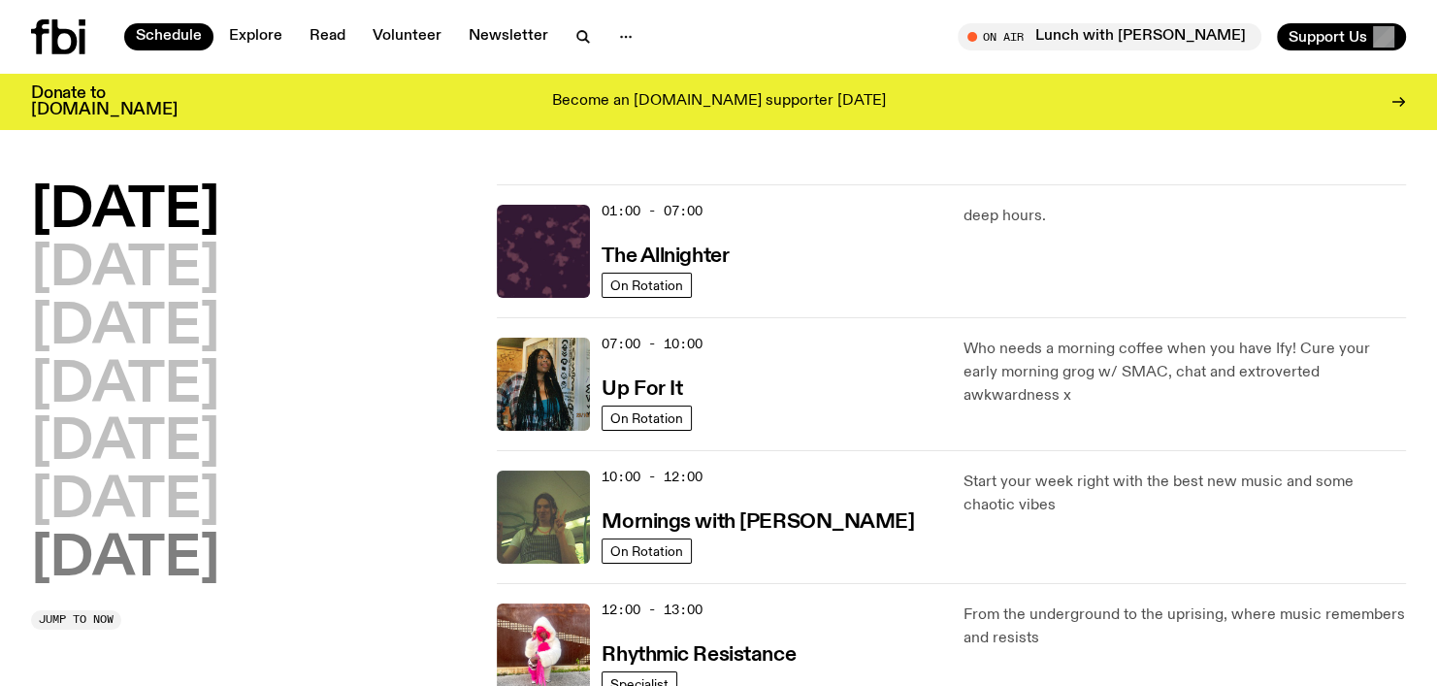
click at [187, 553] on h2 "[DATE]" at bounding box center [125, 560] width 188 height 54
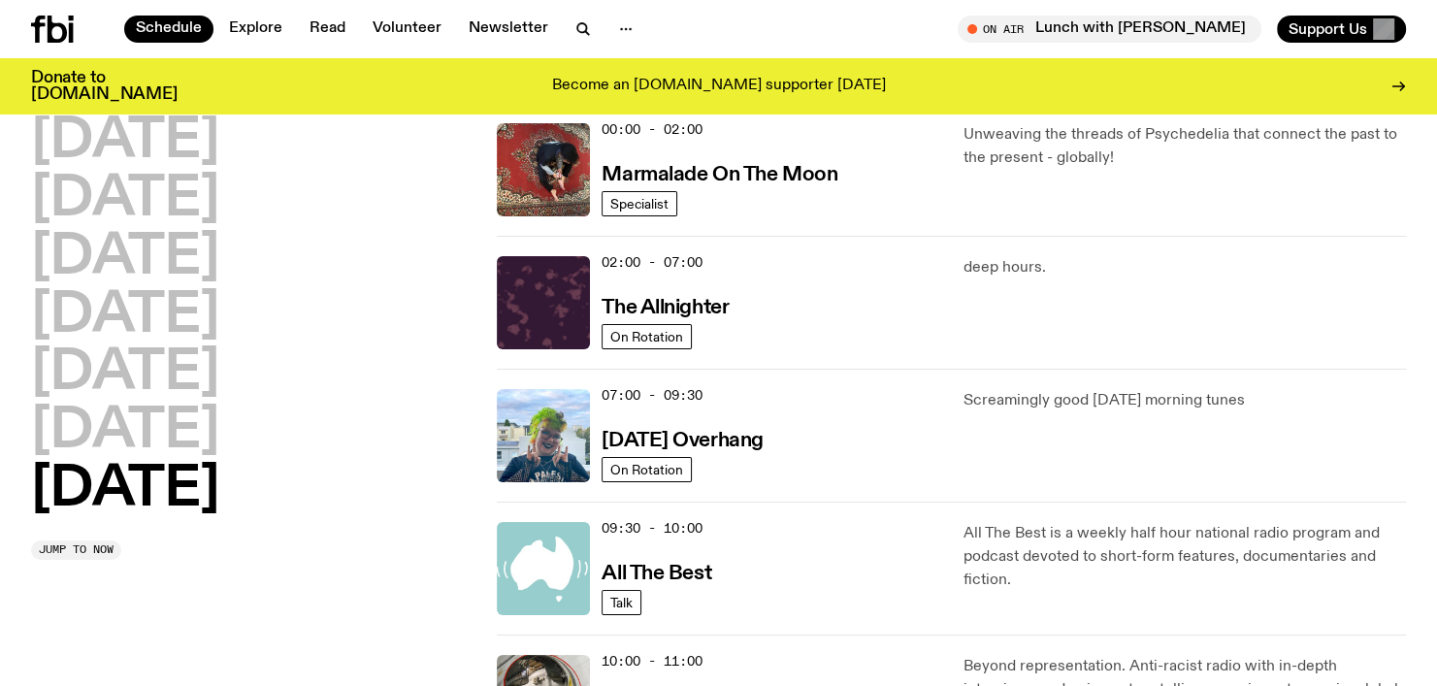
scroll to position [150, 0]
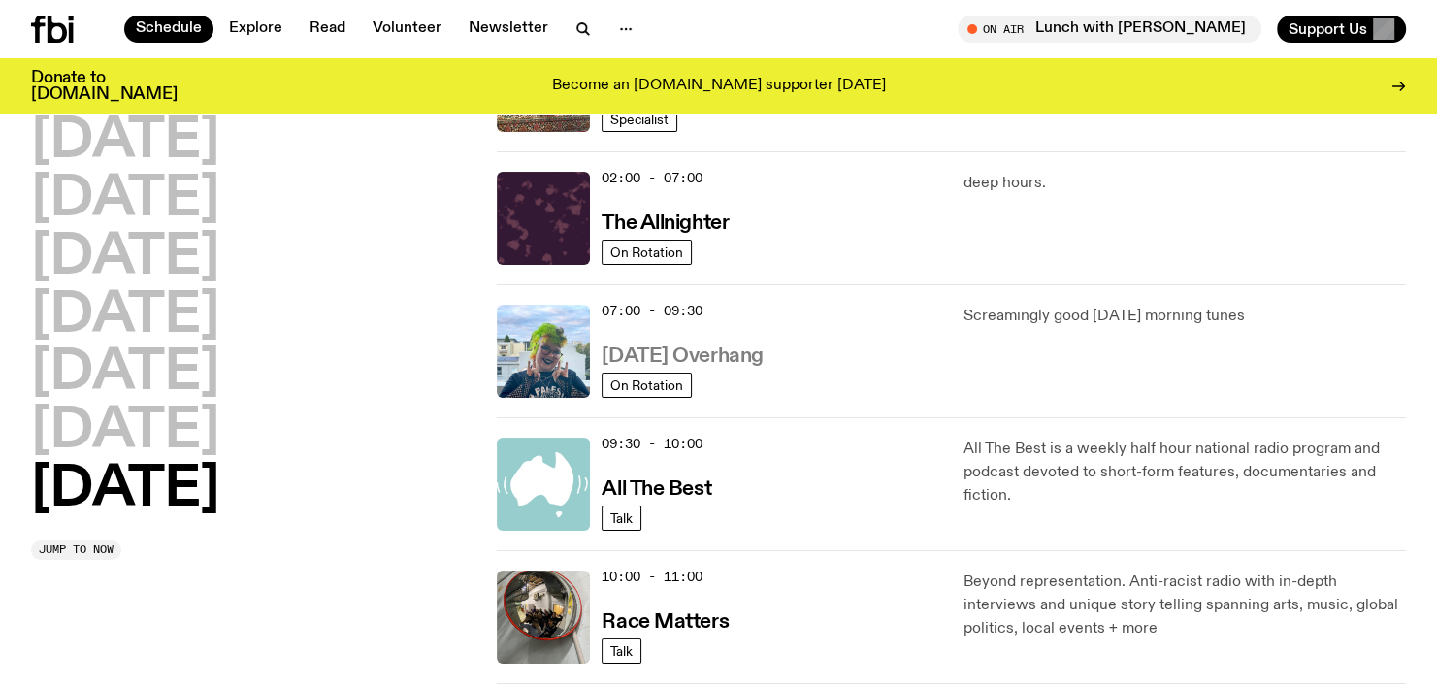
click at [727, 359] on h3 "[DATE] Overhang" at bounding box center [682, 356] width 161 height 20
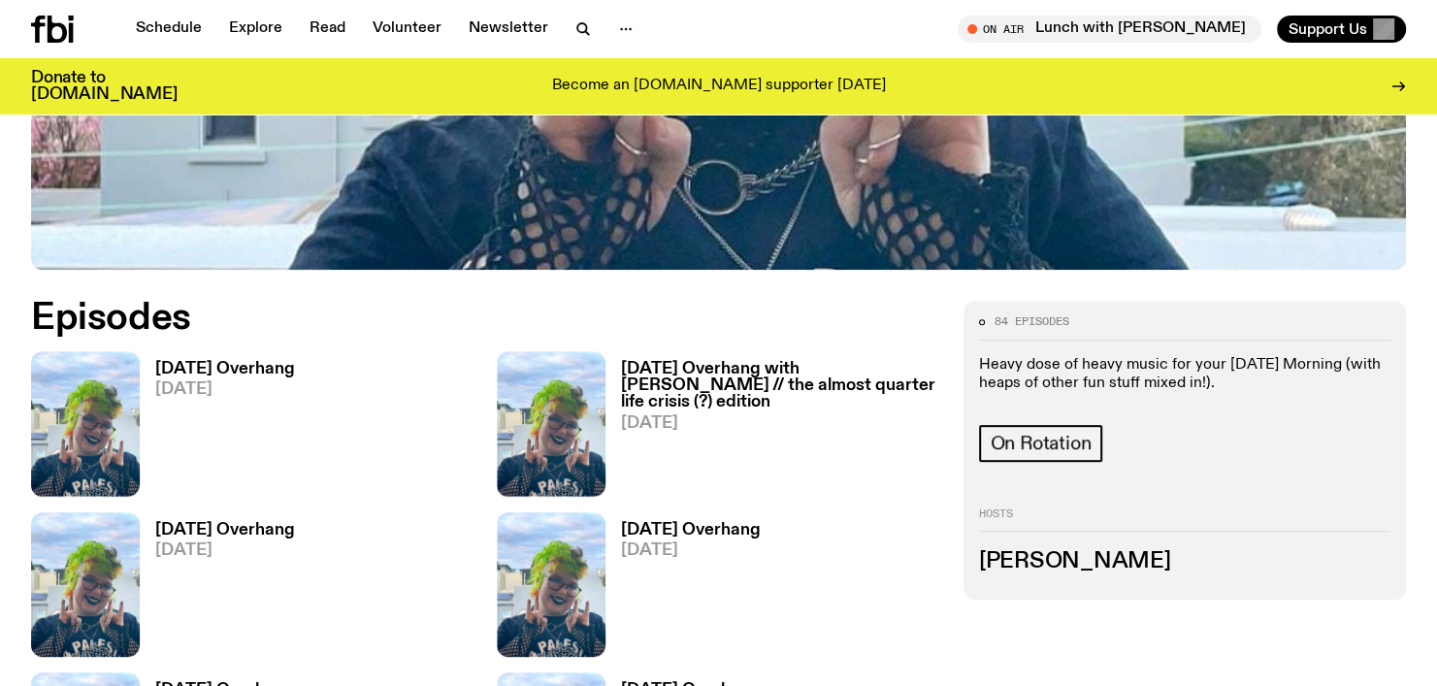
scroll to position [767, 0]
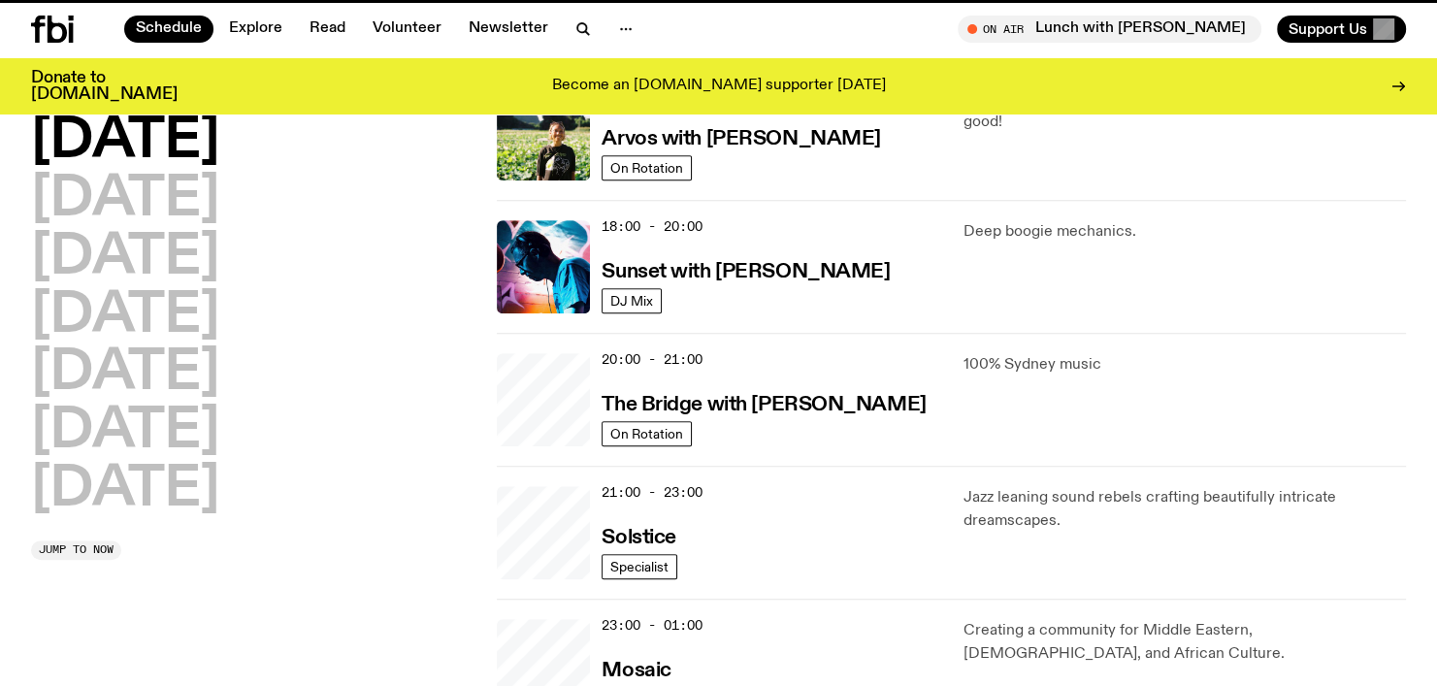
scroll to position [150, 0]
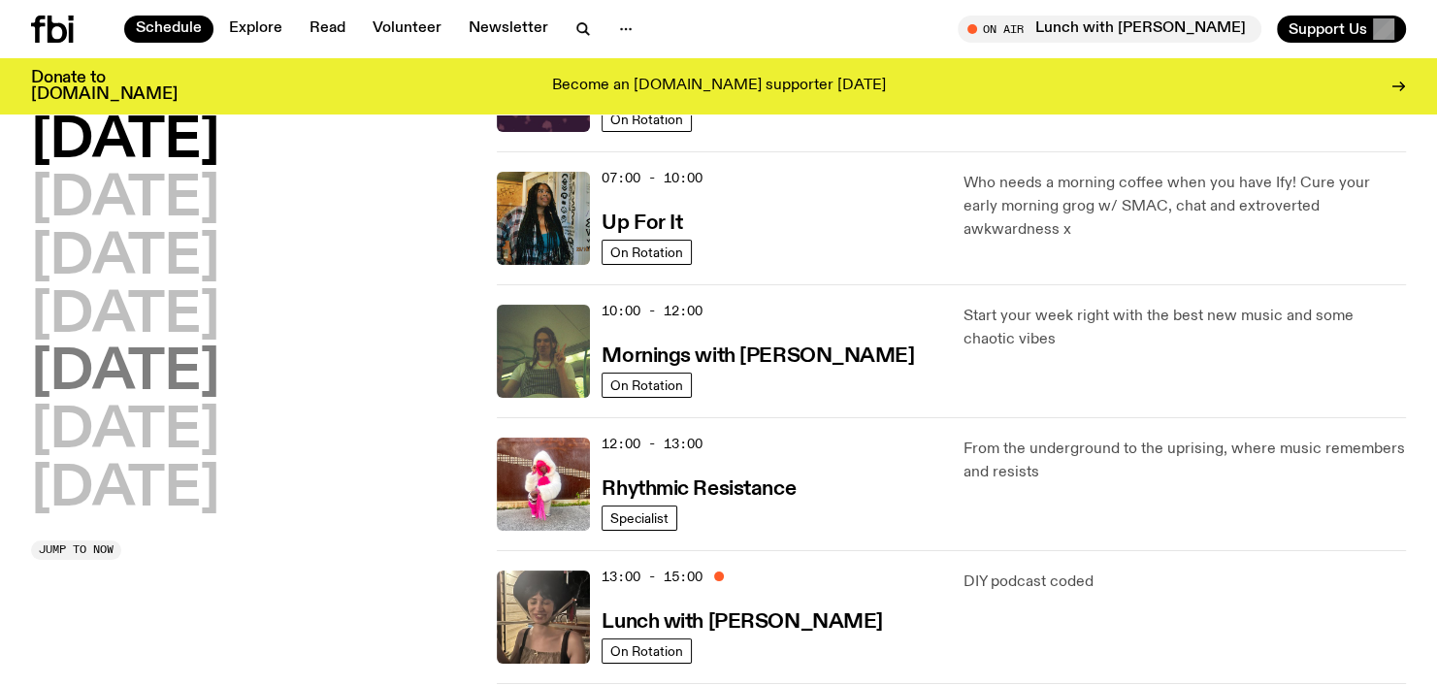
click at [159, 371] on h2 "[DATE]" at bounding box center [125, 373] width 188 height 54
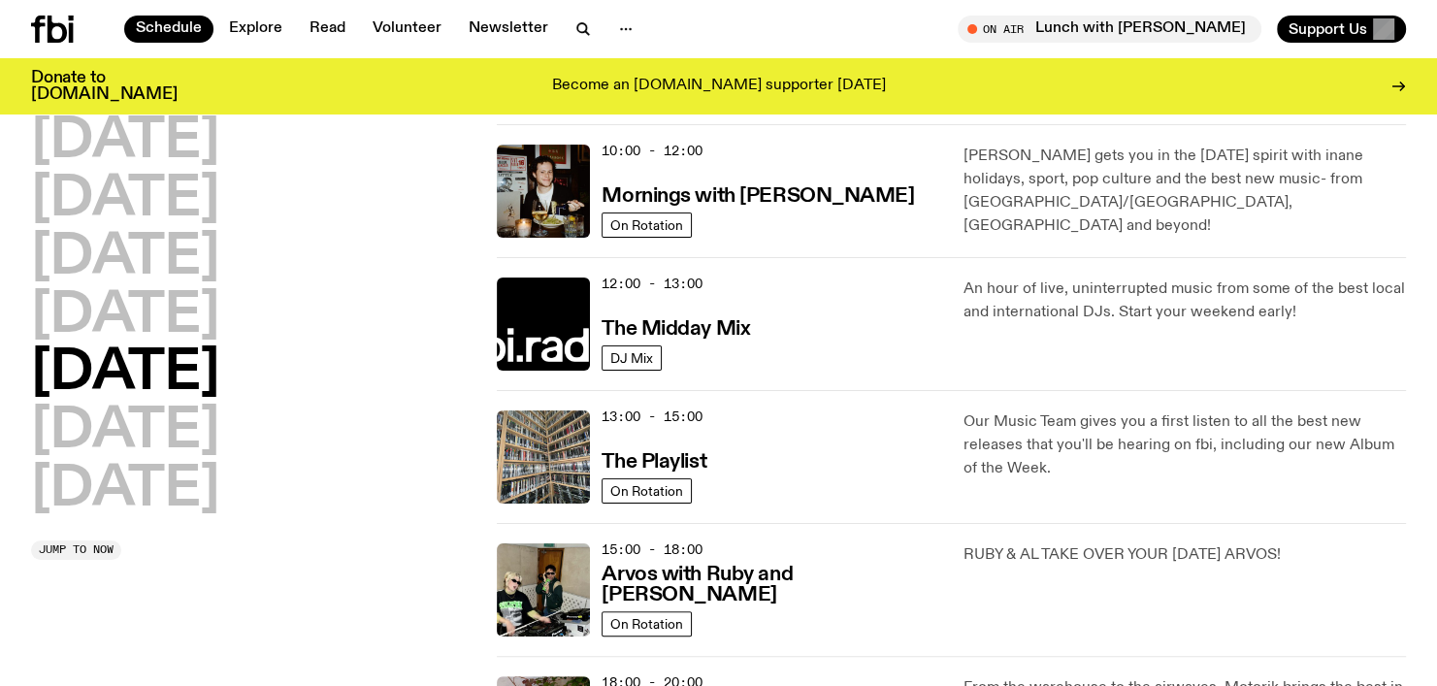
scroll to position [344, 0]
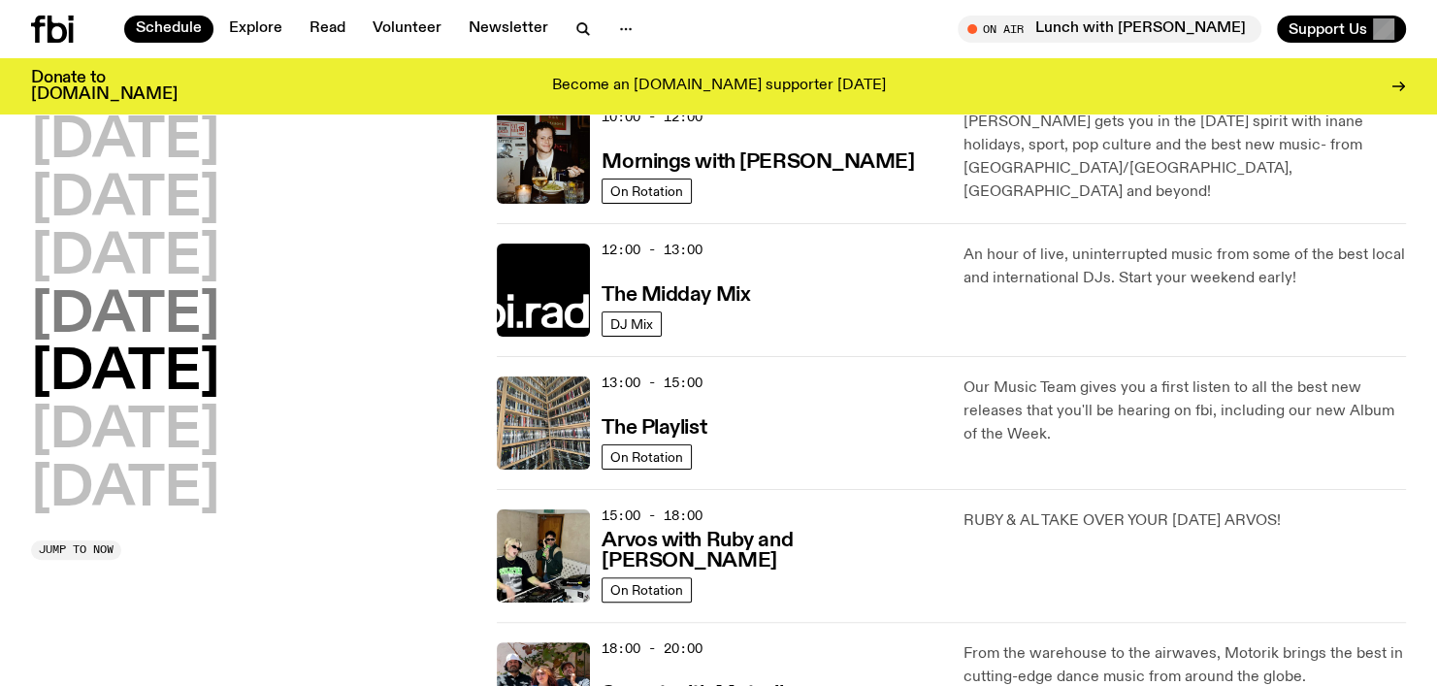
click at [170, 312] on h2 "[DATE]" at bounding box center [125, 316] width 188 height 54
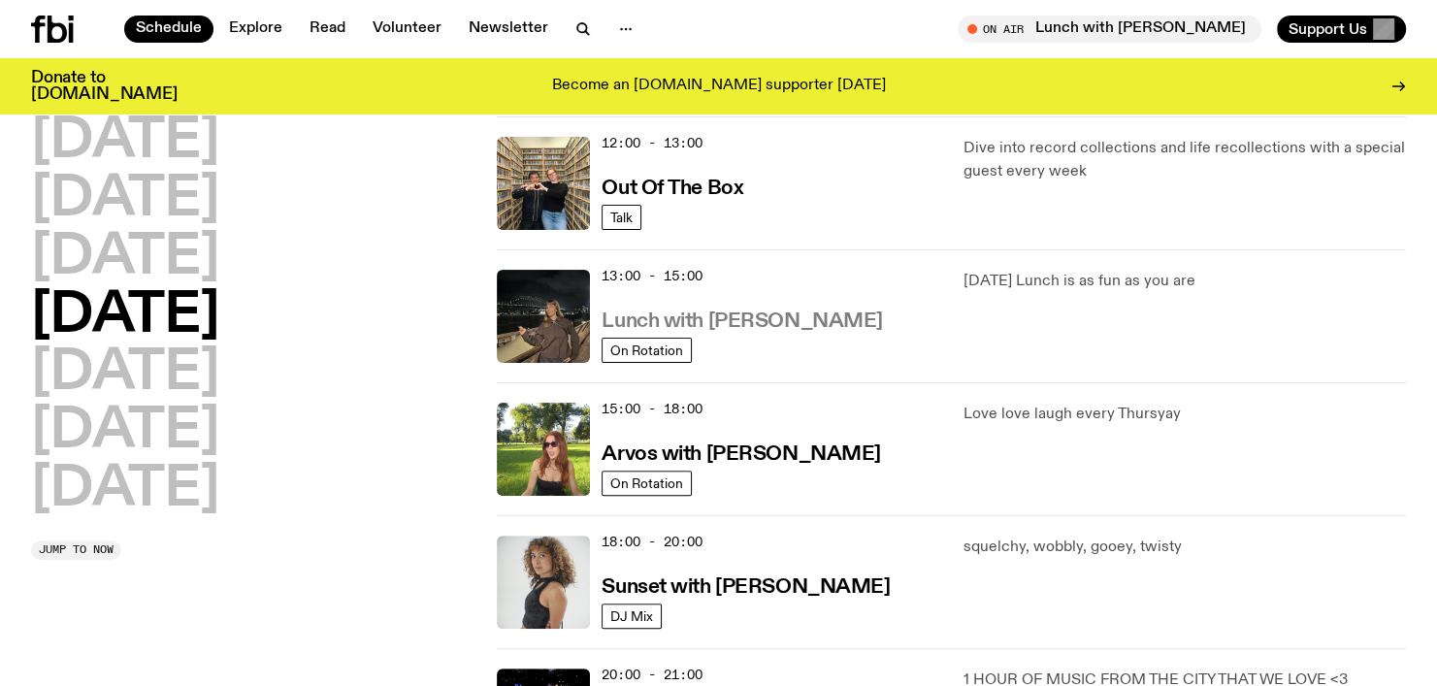
scroll to position [485, 0]
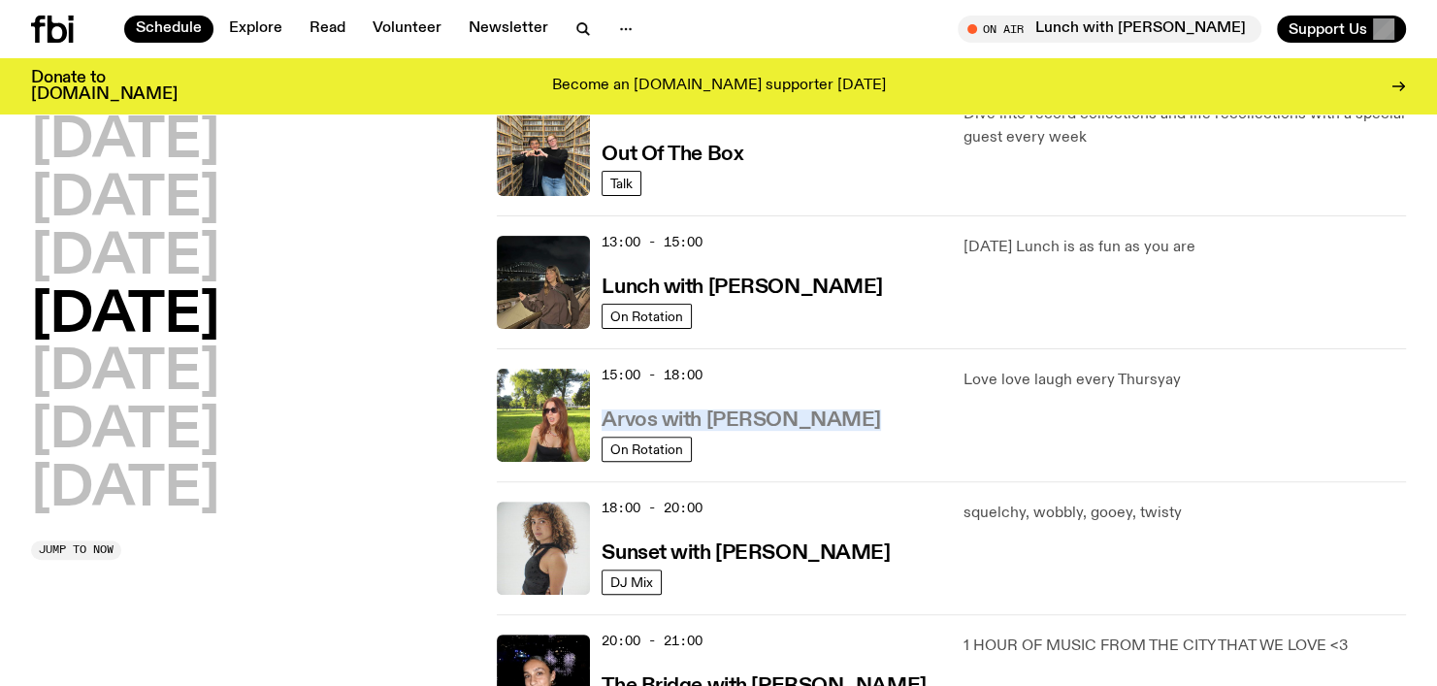
drag, startPoint x: 864, startPoint y: 422, endPoint x: 606, endPoint y: 412, distance: 258.3
click at [606, 412] on div "15:00 - 18:00 Arvos with [PERSON_NAME]" at bounding box center [771, 415] width 338 height 93
copy h3 "Arvos with [PERSON_NAME]"
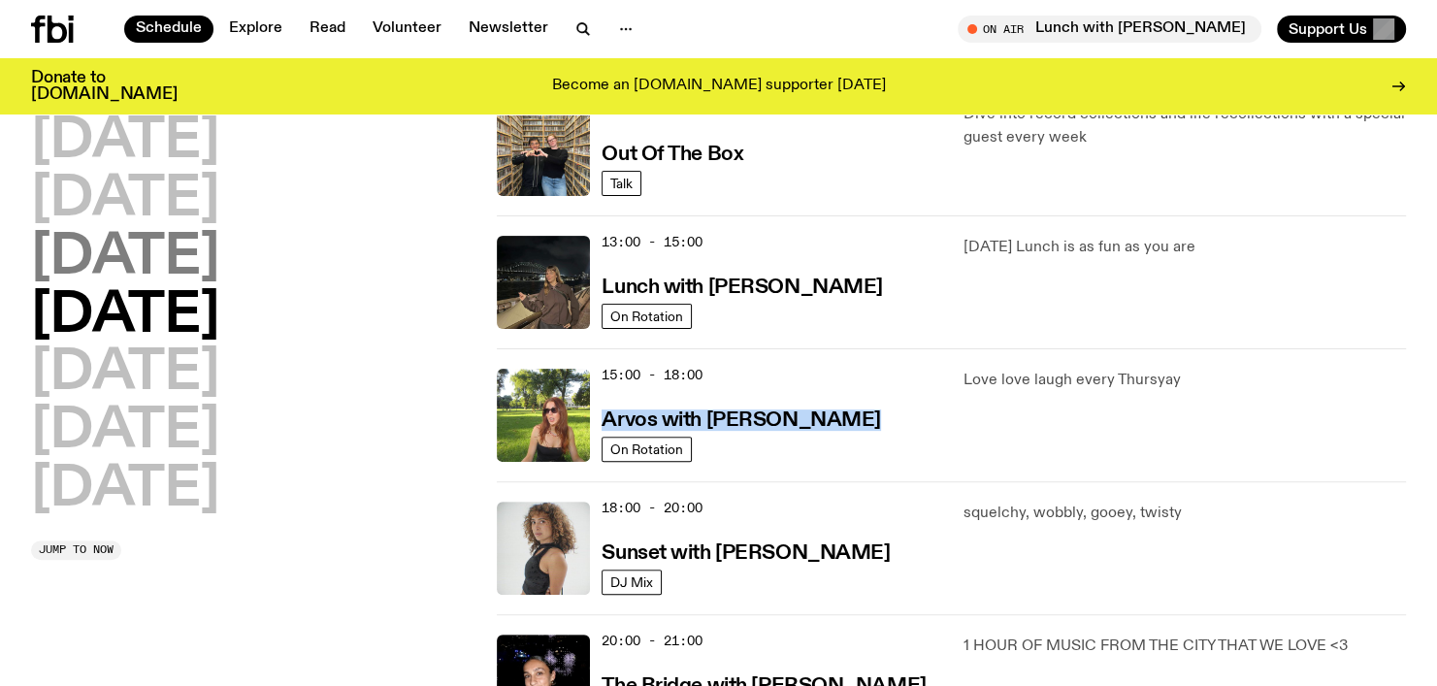
click at [219, 261] on h2 "[DATE]" at bounding box center [125, 258] width 188 height 54
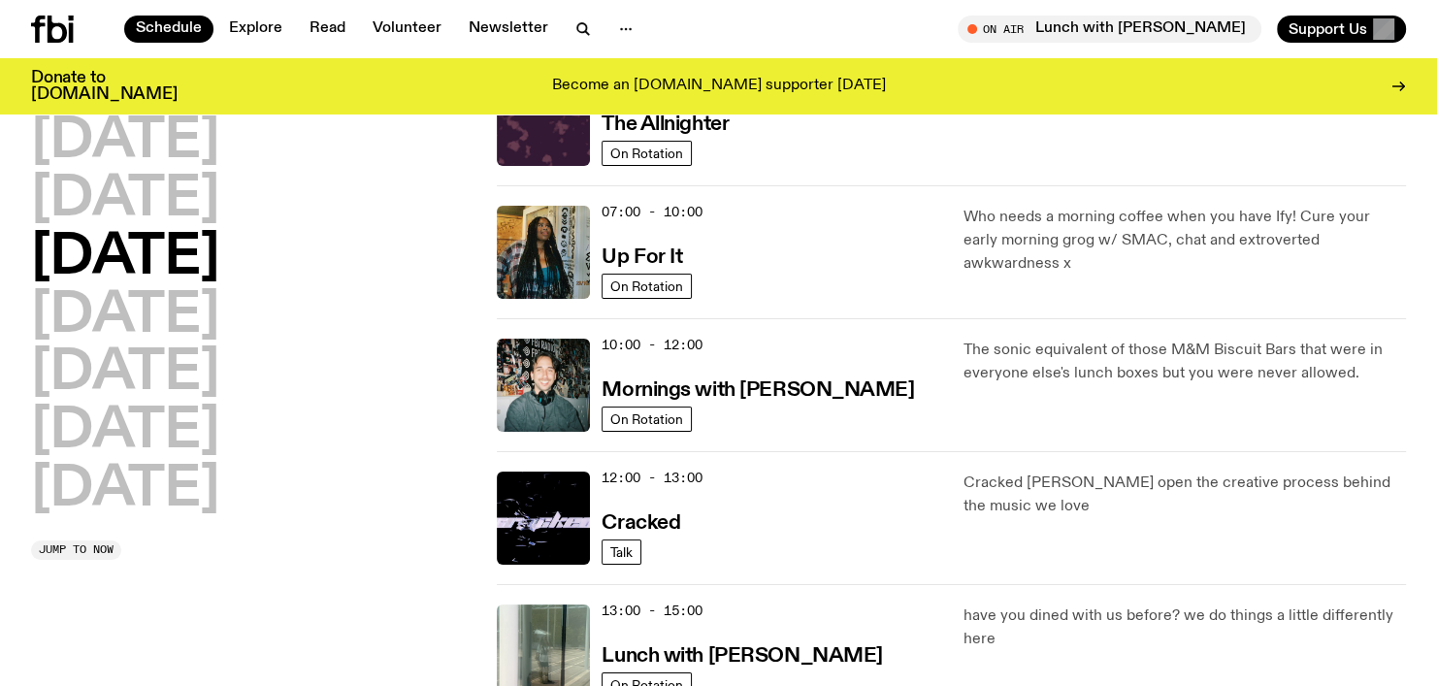
scroll to position [150, 0]
